Goal: Information Seeking & Learning: Learn about a topic

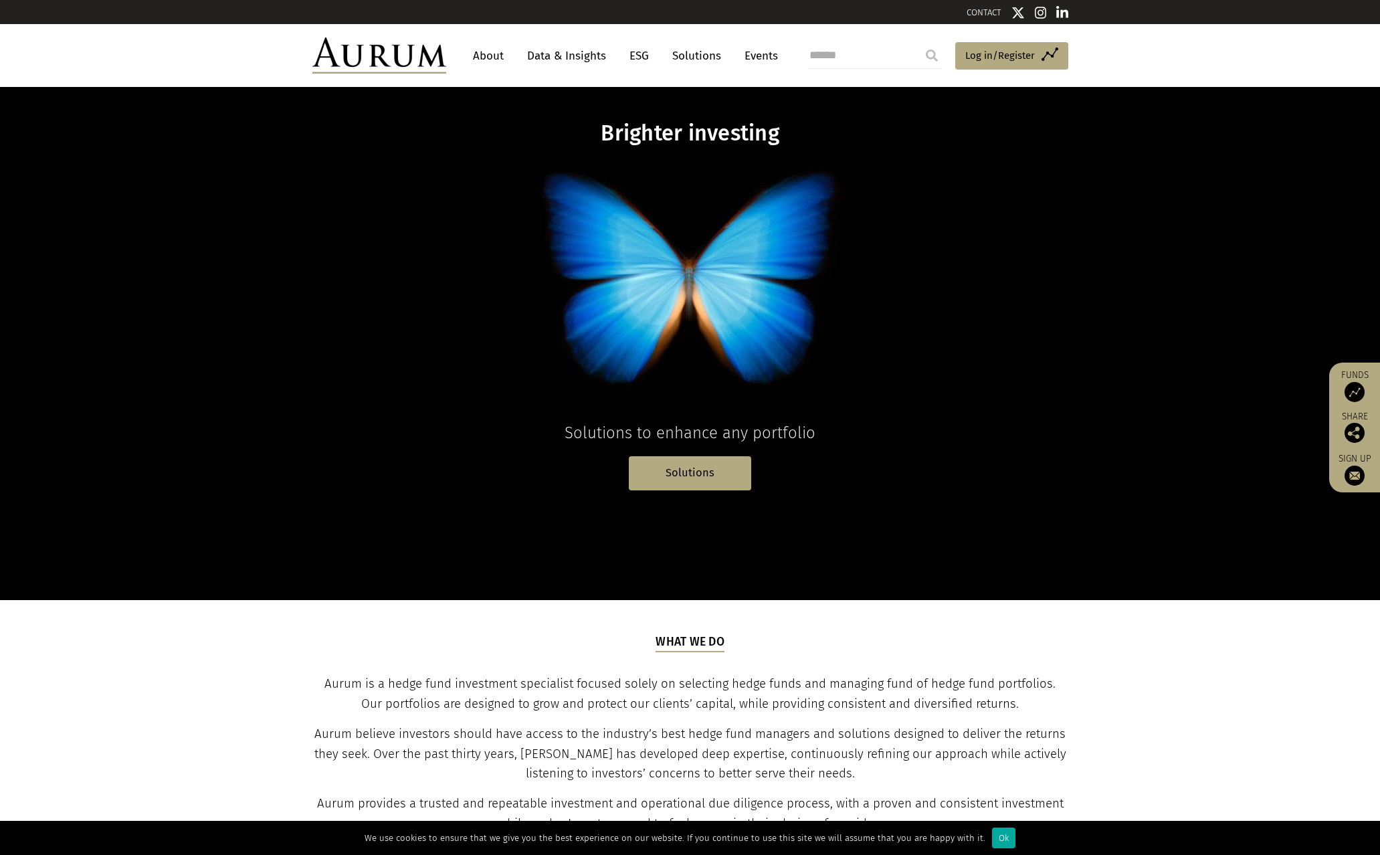
click at [578, 58] on link "Data & Insights" at bounding box center [567, 55] width 92 height 25
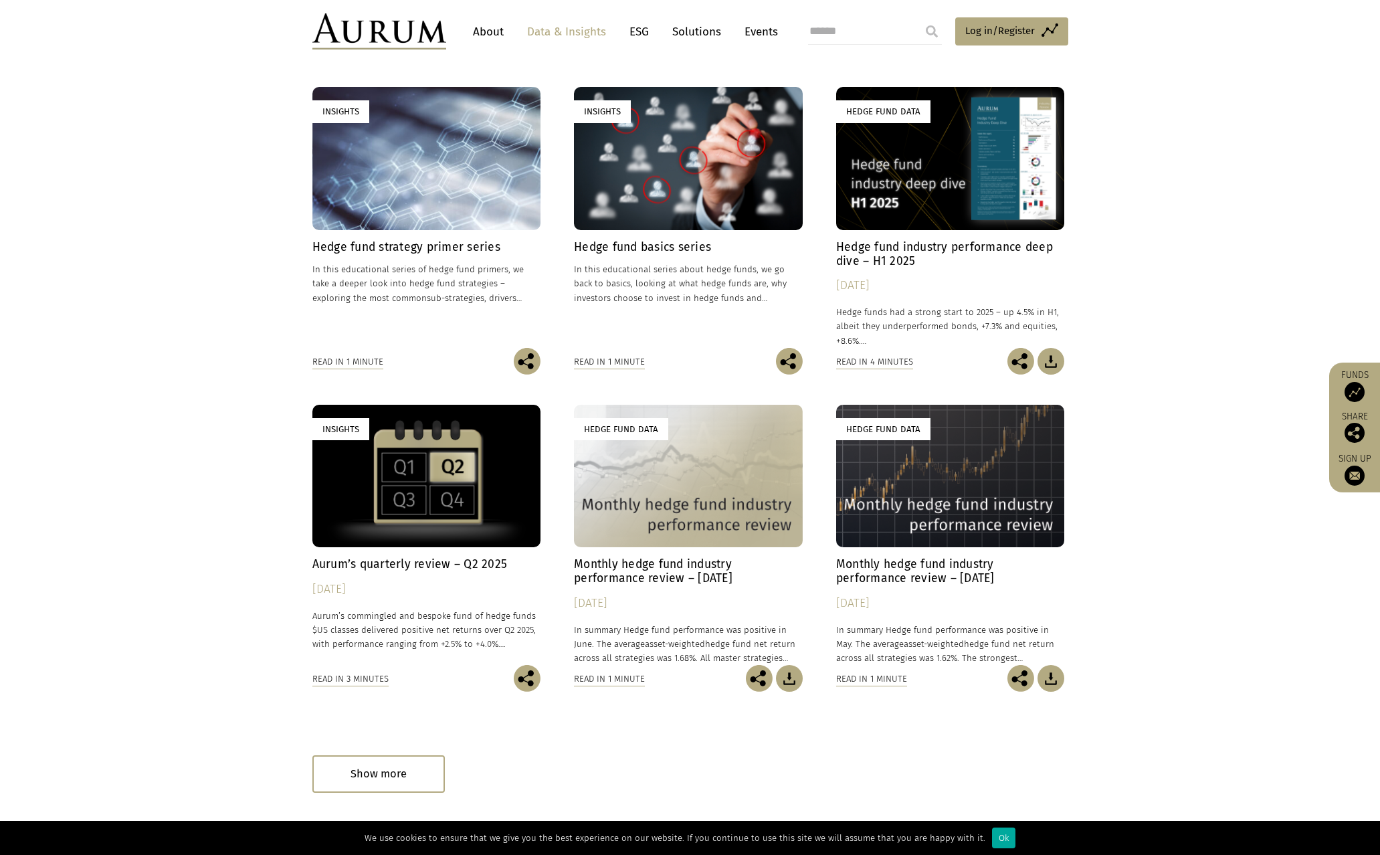
scroll to position [335, 0]
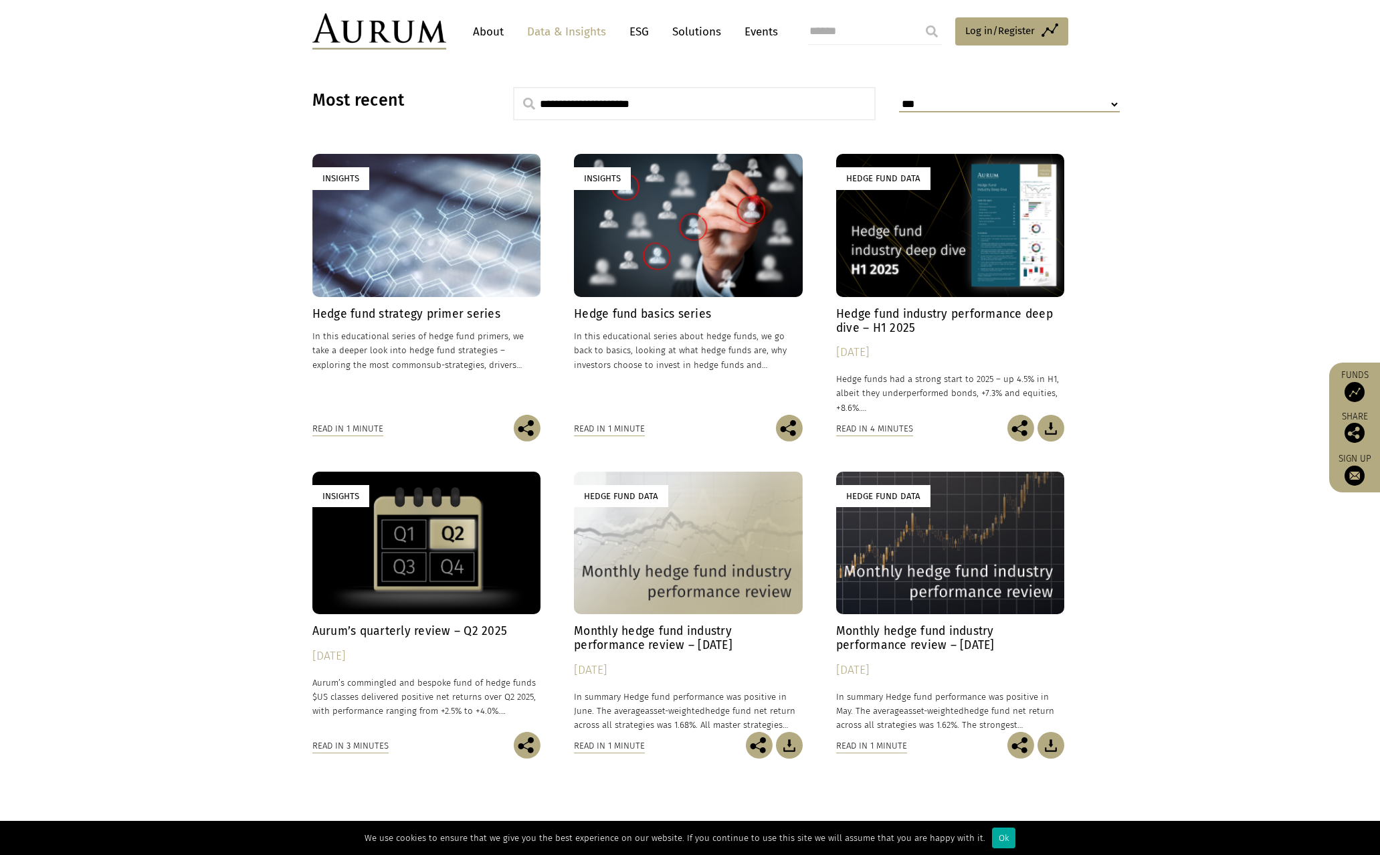
click at [687, 638] on h4 "Monthly hedge fund industry performance review – June 2025" at bounding box center [688, 638] width 229 height 28
click at [945, 250] on div "Hedge Fund Data" at bounding box center [950, 225] width 229 height 143
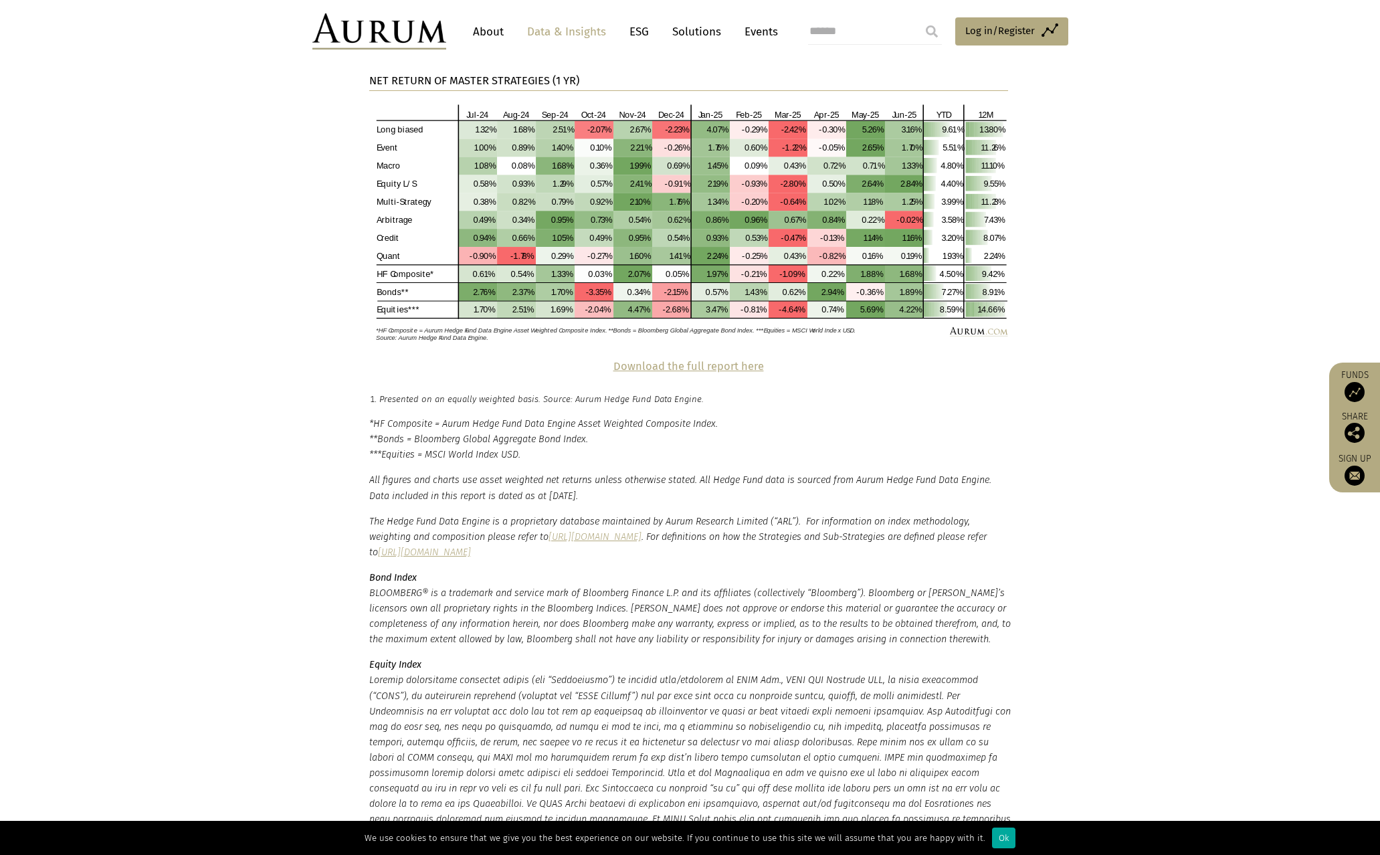
scroll to position [2713, 0]
